Goal: Find specific page/section: Find specific page/section

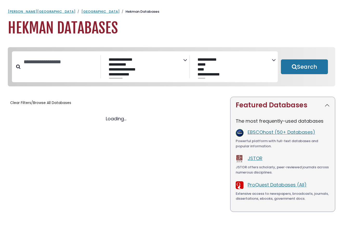
select select "Database Subject Filter"
select select "Database Vendors Filter"
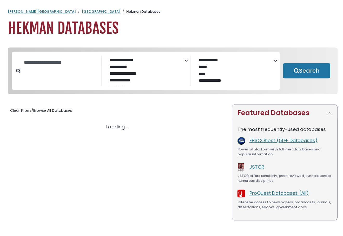
select select "Database Subject Filter"
select select "Database Vendors Filter"
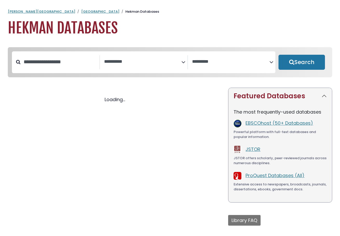
select select "Database Subject Filter"
select select "Database Vendors Filter"
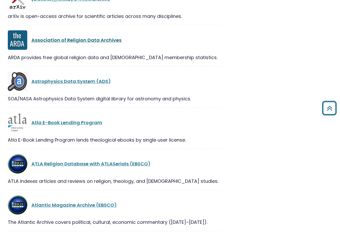
scroll to position [1325, 0]
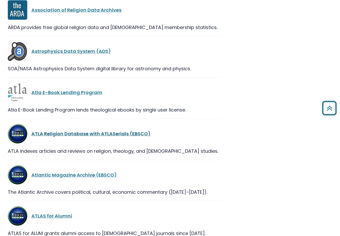
click at [78, 137] on link "ATLA Religion Database with ATLASerials (EBSCO)" at bounding box center [90, 134] width 119 height 6
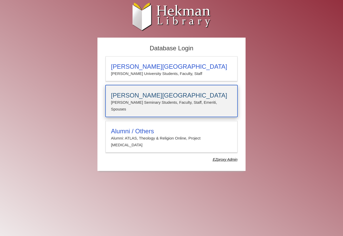
click at [137, 90] on div "Calvin Theological Seminary Calvin Seminary Students, Faculty, Staff, Emeriti, …" at bounding box center [171, 101] width 132 height 32
